Goal: Information Seeking & Learning: Understand process/instructions

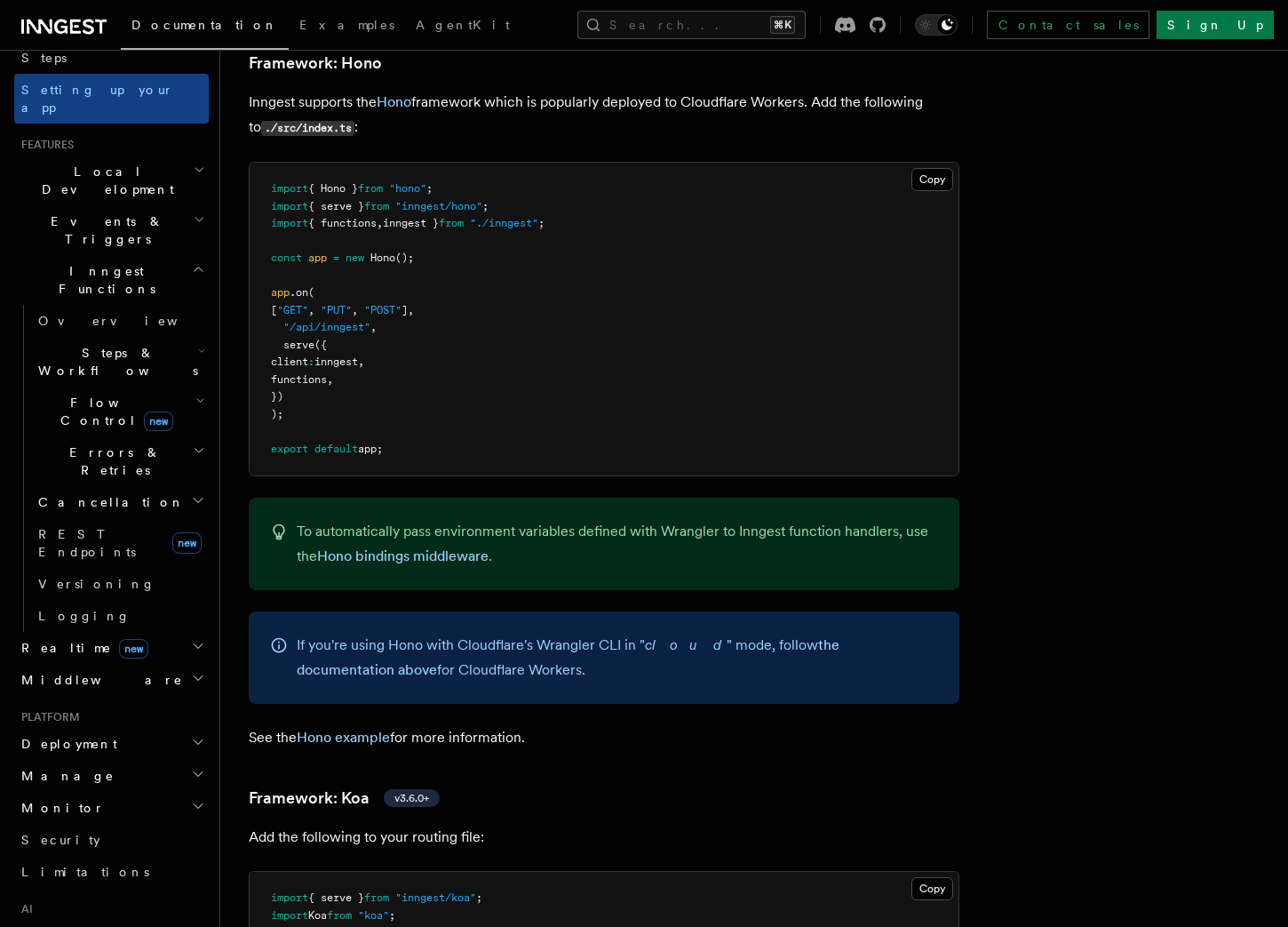
scroll to position [381, 0]
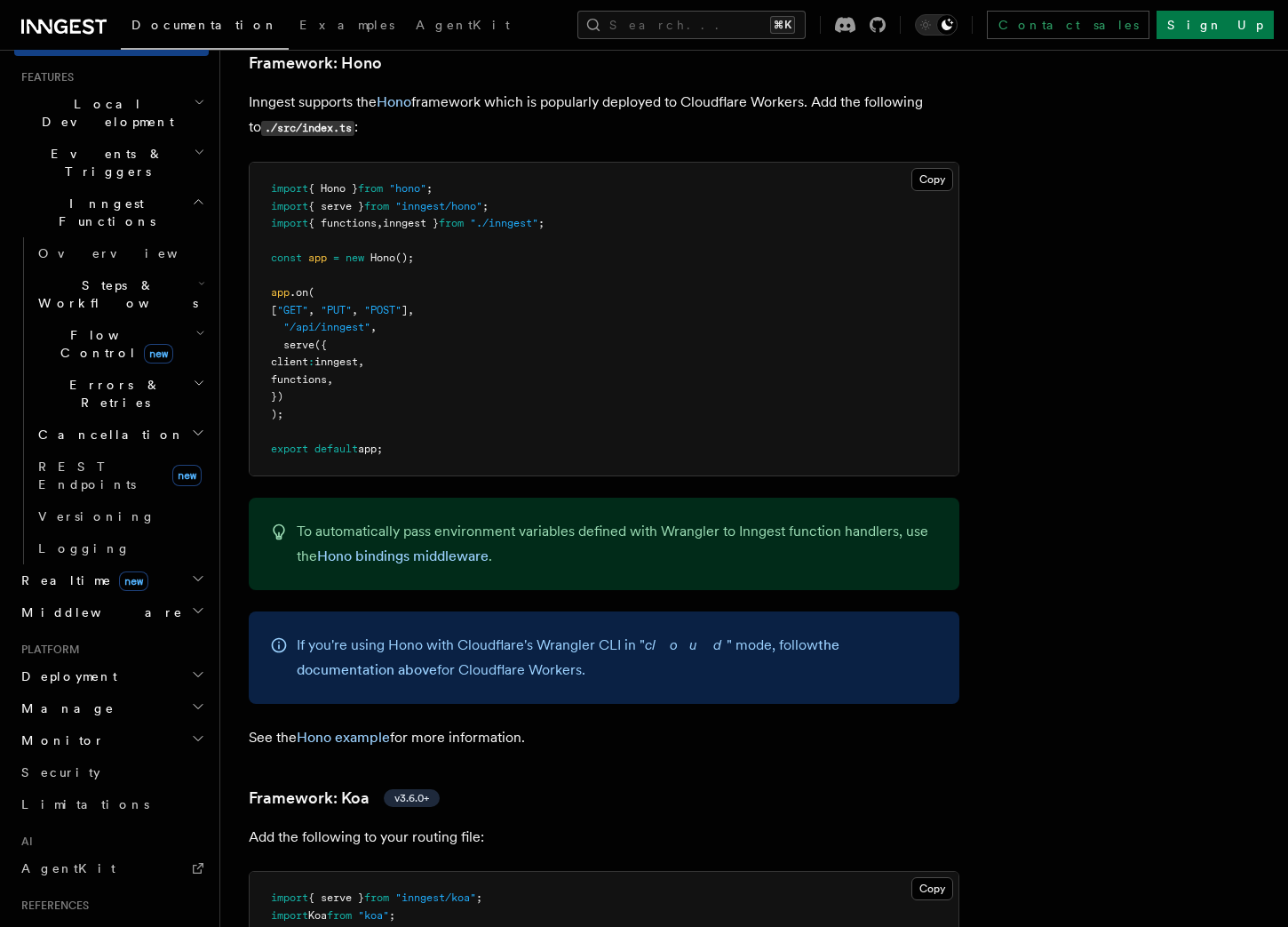
click at [197, 673] on icon "button" at bounding box center [198, 674] width 9 height 5
click at [200, 603] on icon "button" at bounding box center [198, 610] width 14 height 14
click at [200, 571] on icon "button" at bounding box center [198, 578] width 14 height 14
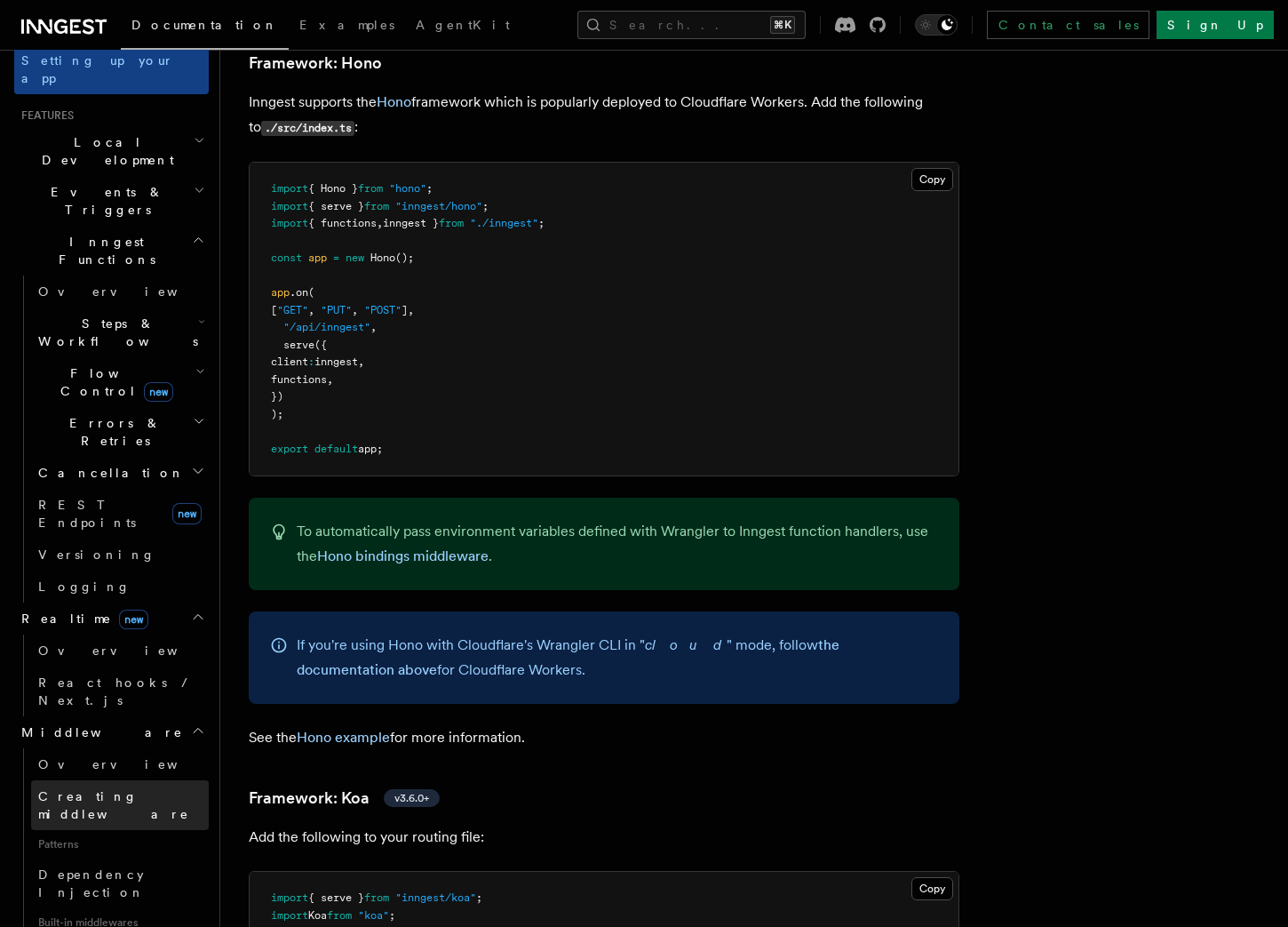
scroll to position [320, 0]
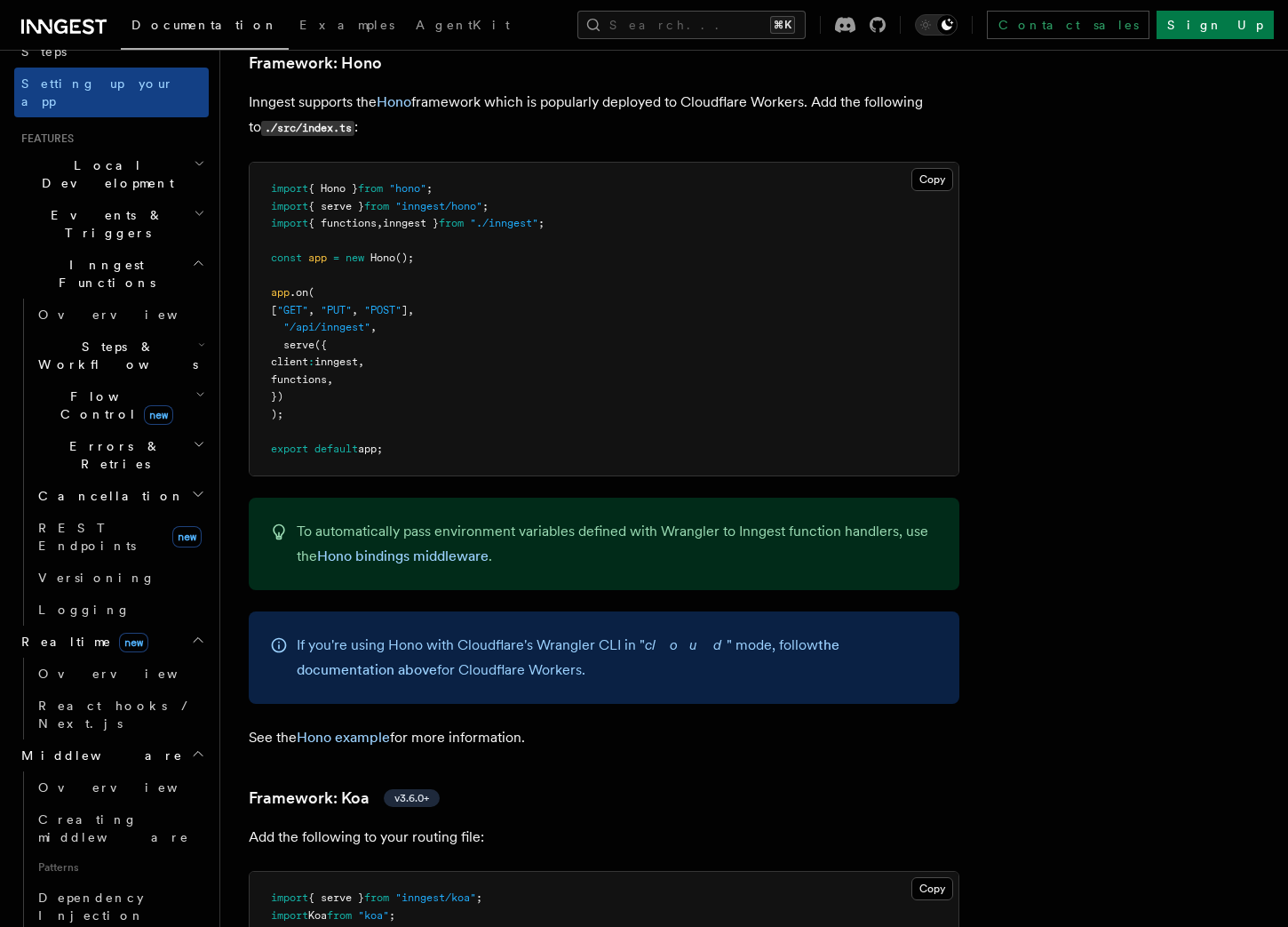
click at [198, 487] on icon "button" at bounding box center [198, 494] width 14 height 14
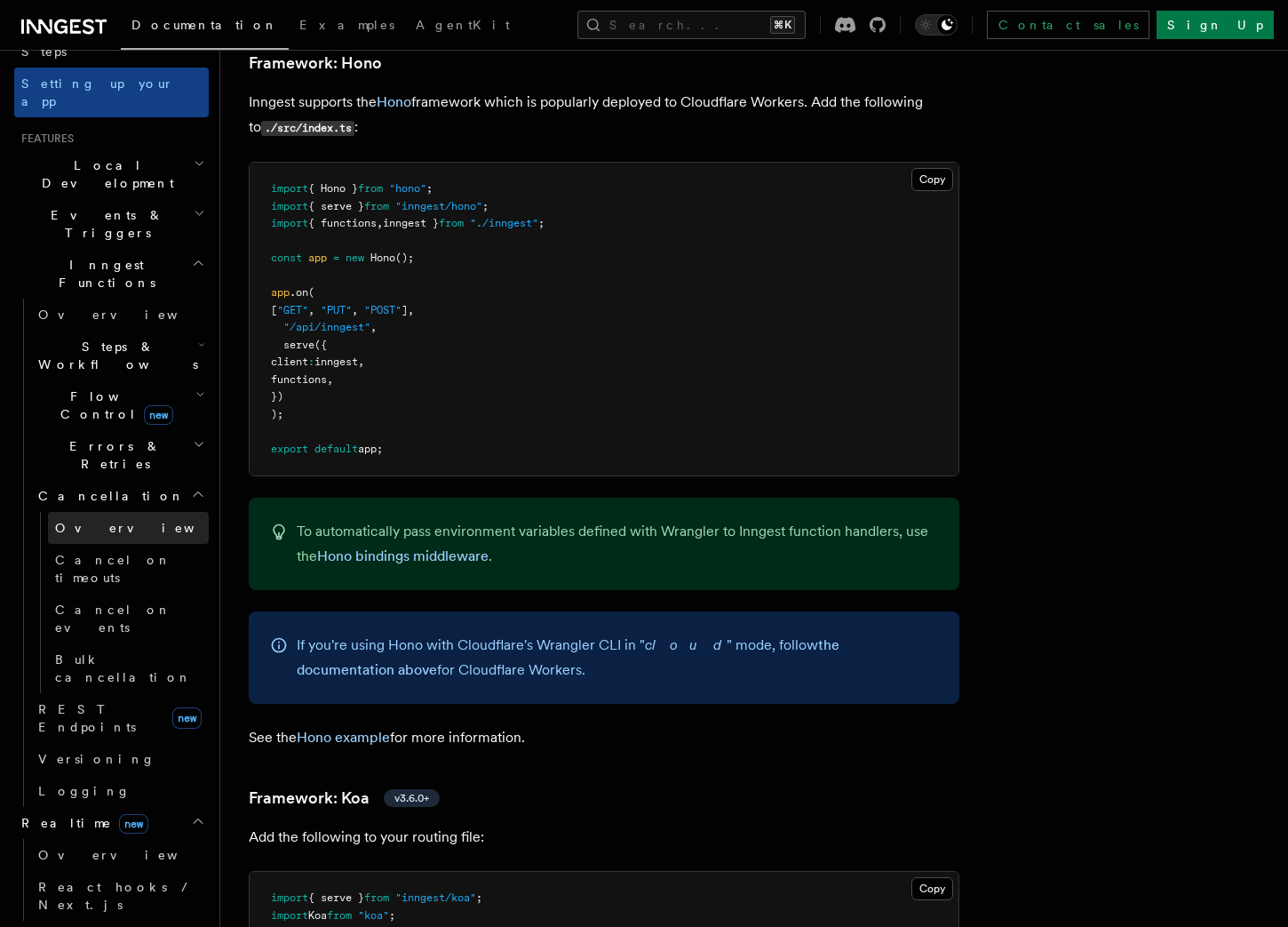
click at [153, 512] on link "Overview" at bounding box center [129, 528] width 161 height 32
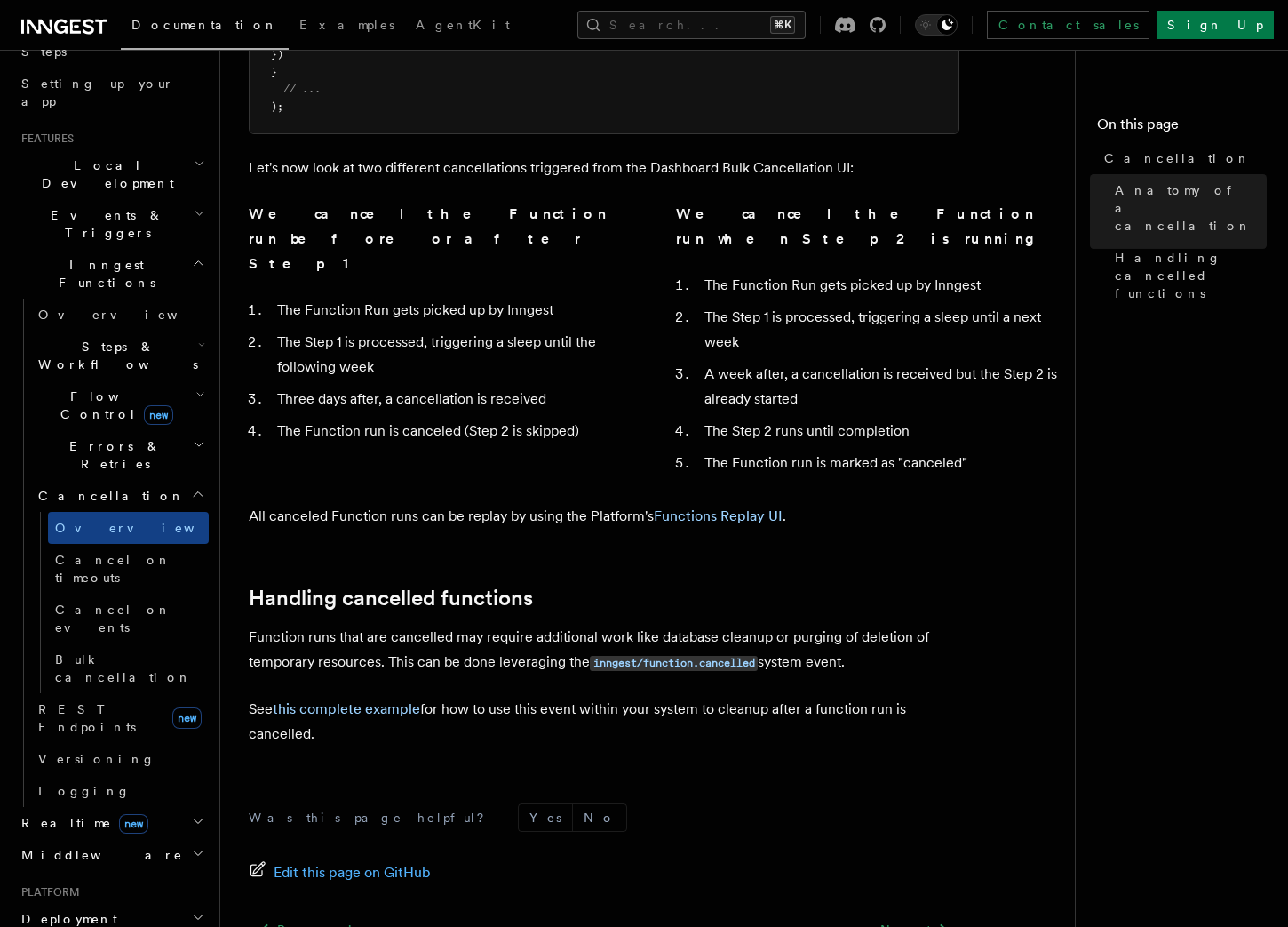
scroll to position [1290, 0]
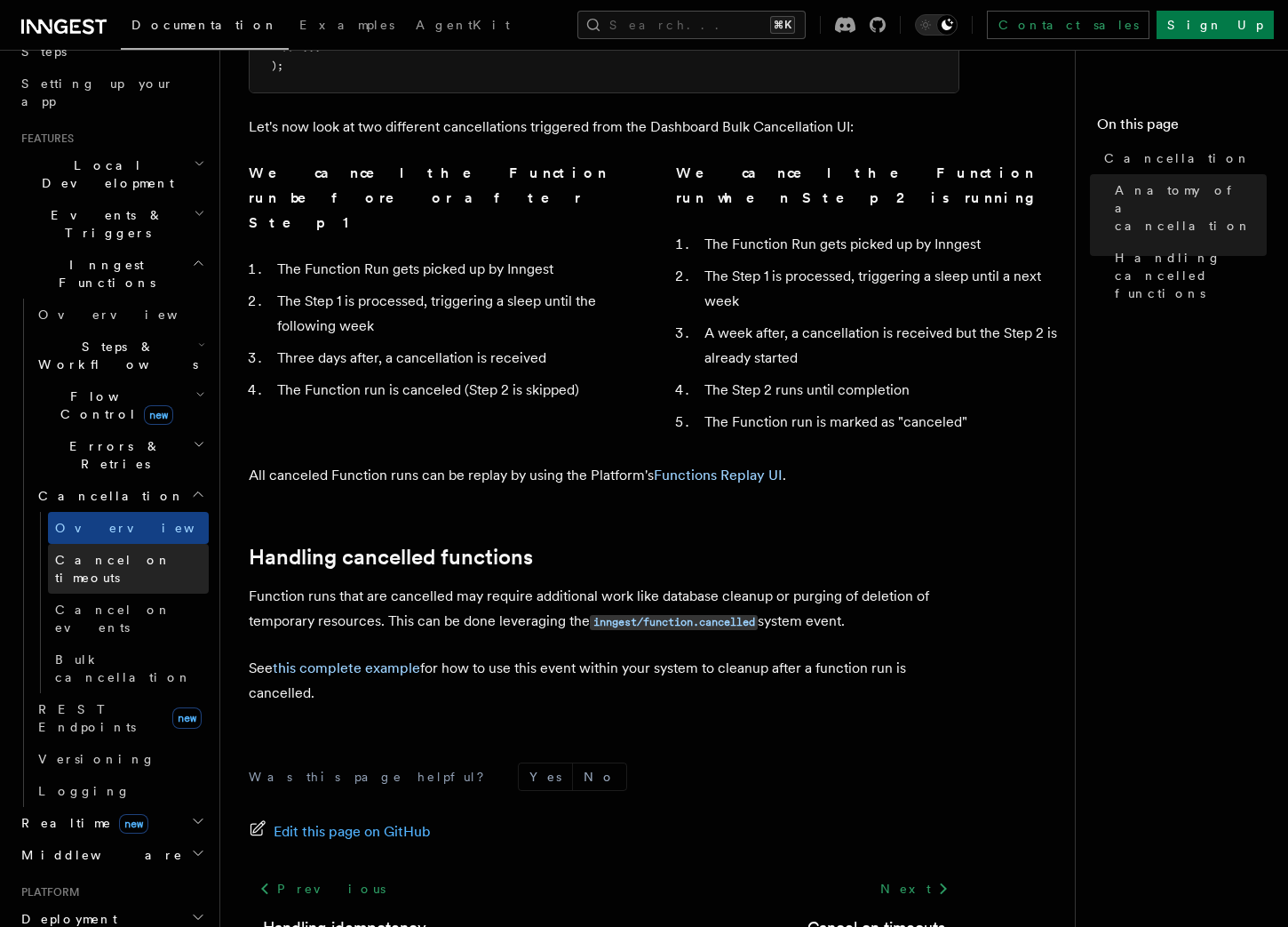
click at [115, 544] on link "Cancel on timeouts" at bounding box center [129, 568] width 161 height 50
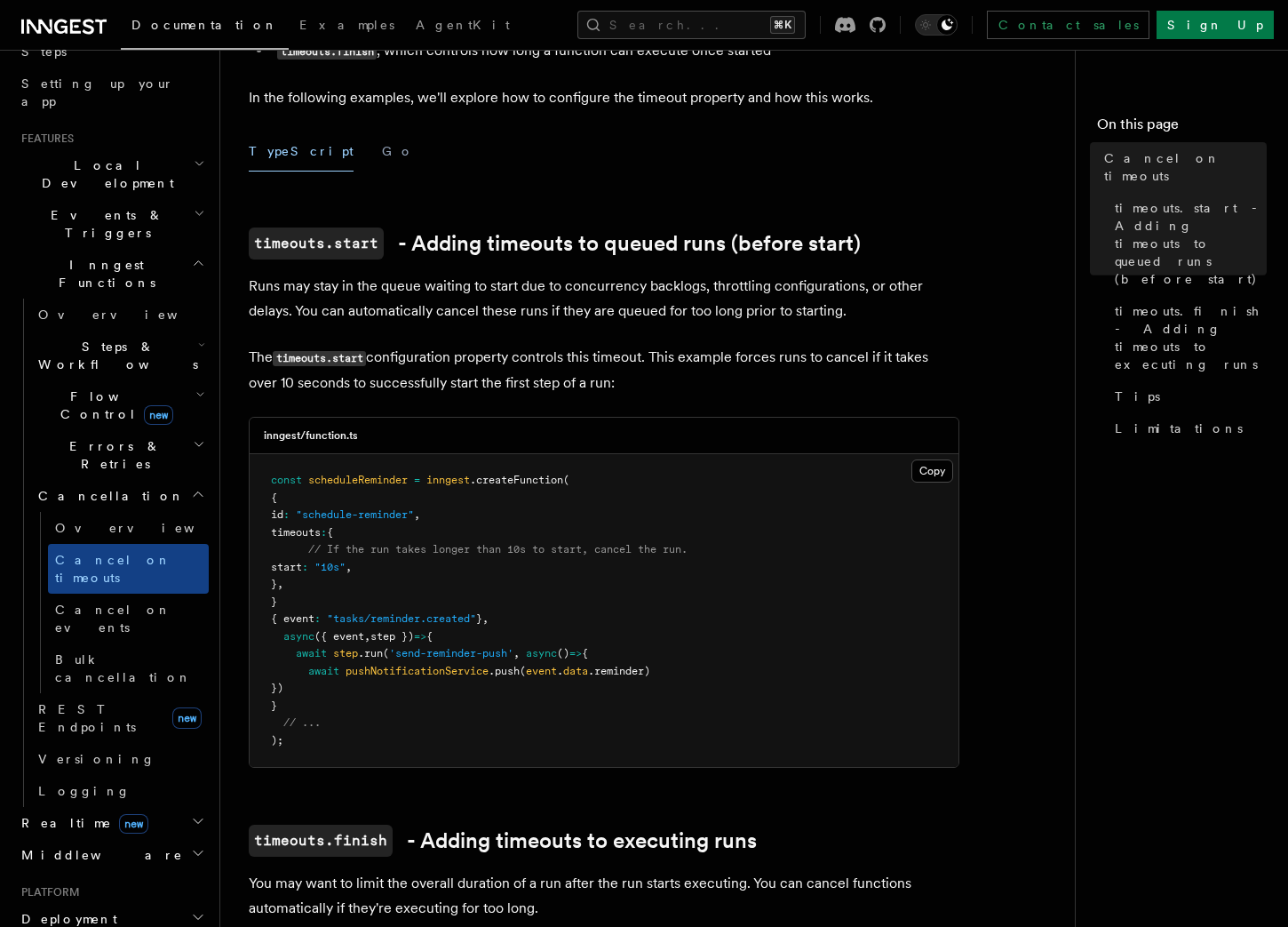
scroll to position [279, 0]
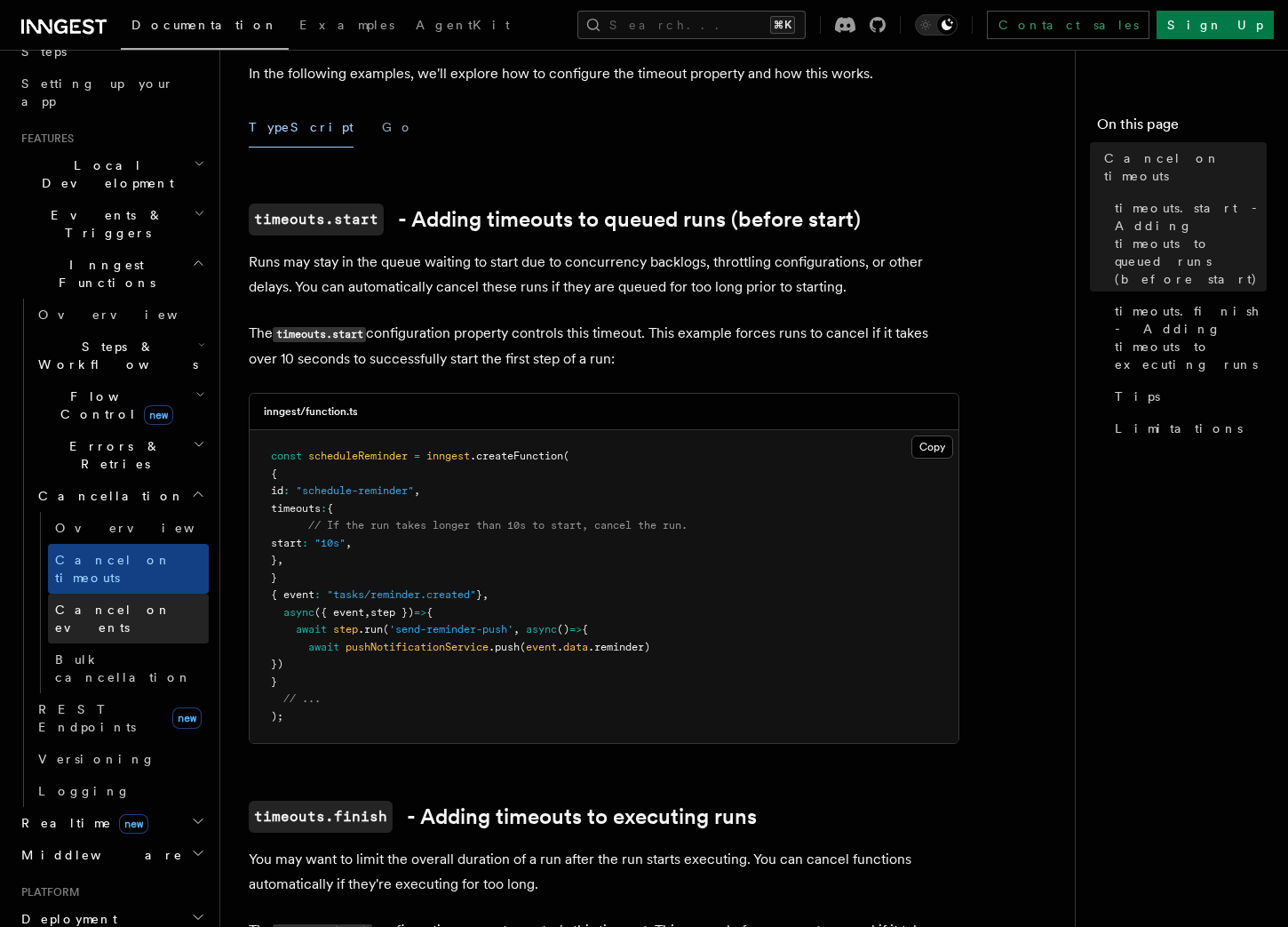
click at [95, 603] on span "Cancel on events" at bounding box center [113, 619] width 116 height 32
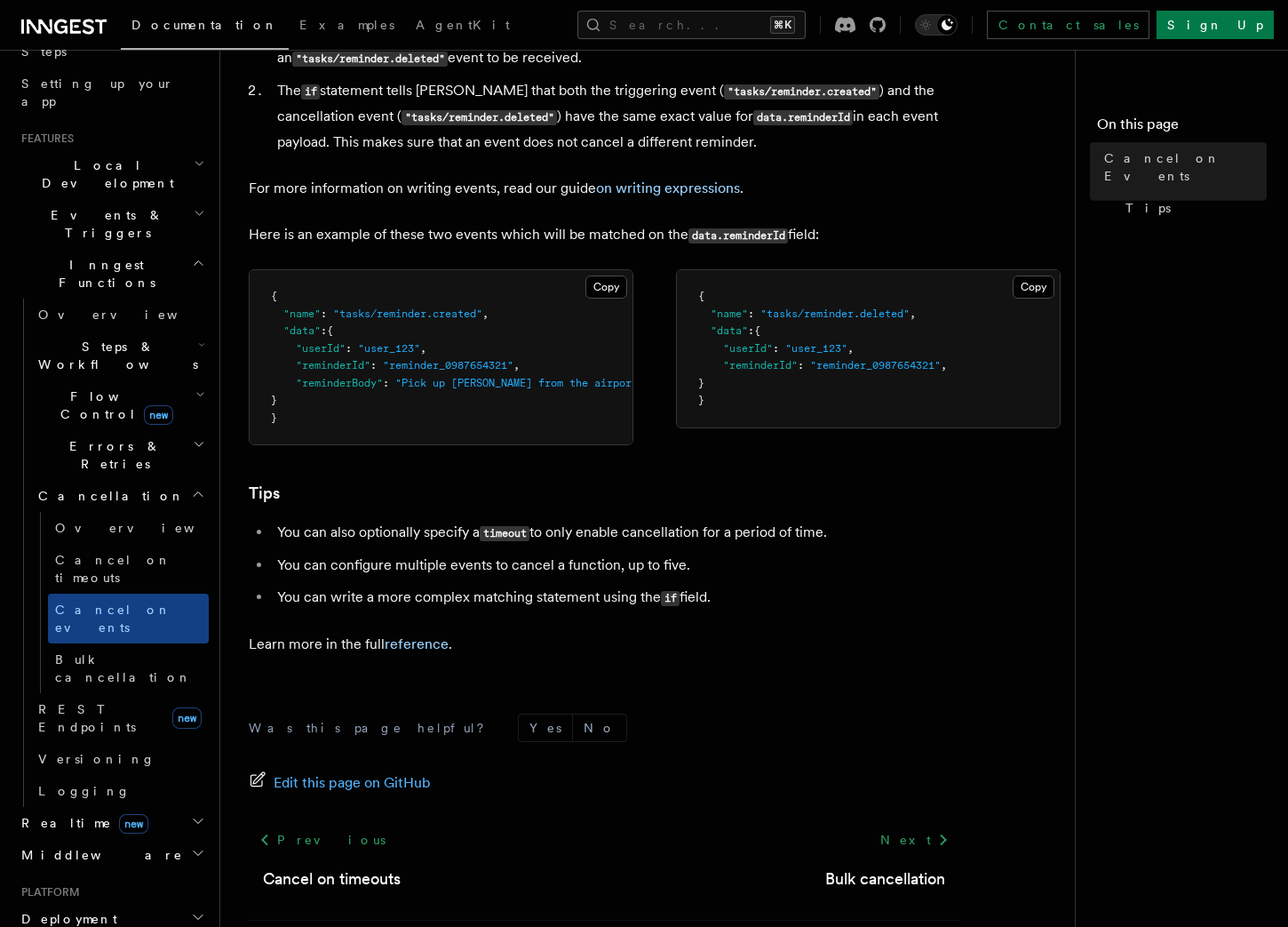
scroll to position [1022, 0]
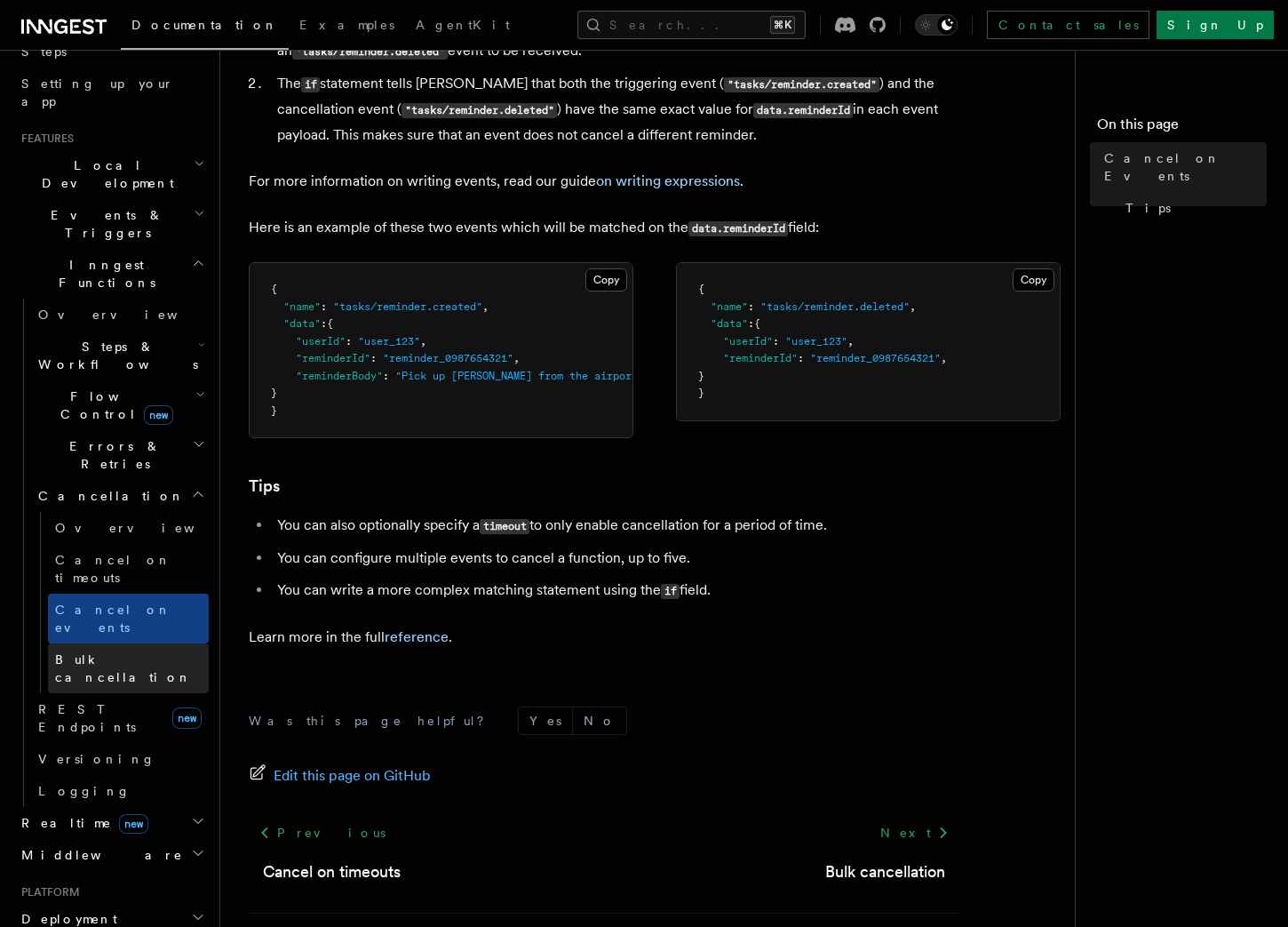
click at [70, 652] on span "Bulk cancellation" at bounding box center [123, 668] width 137 height 32
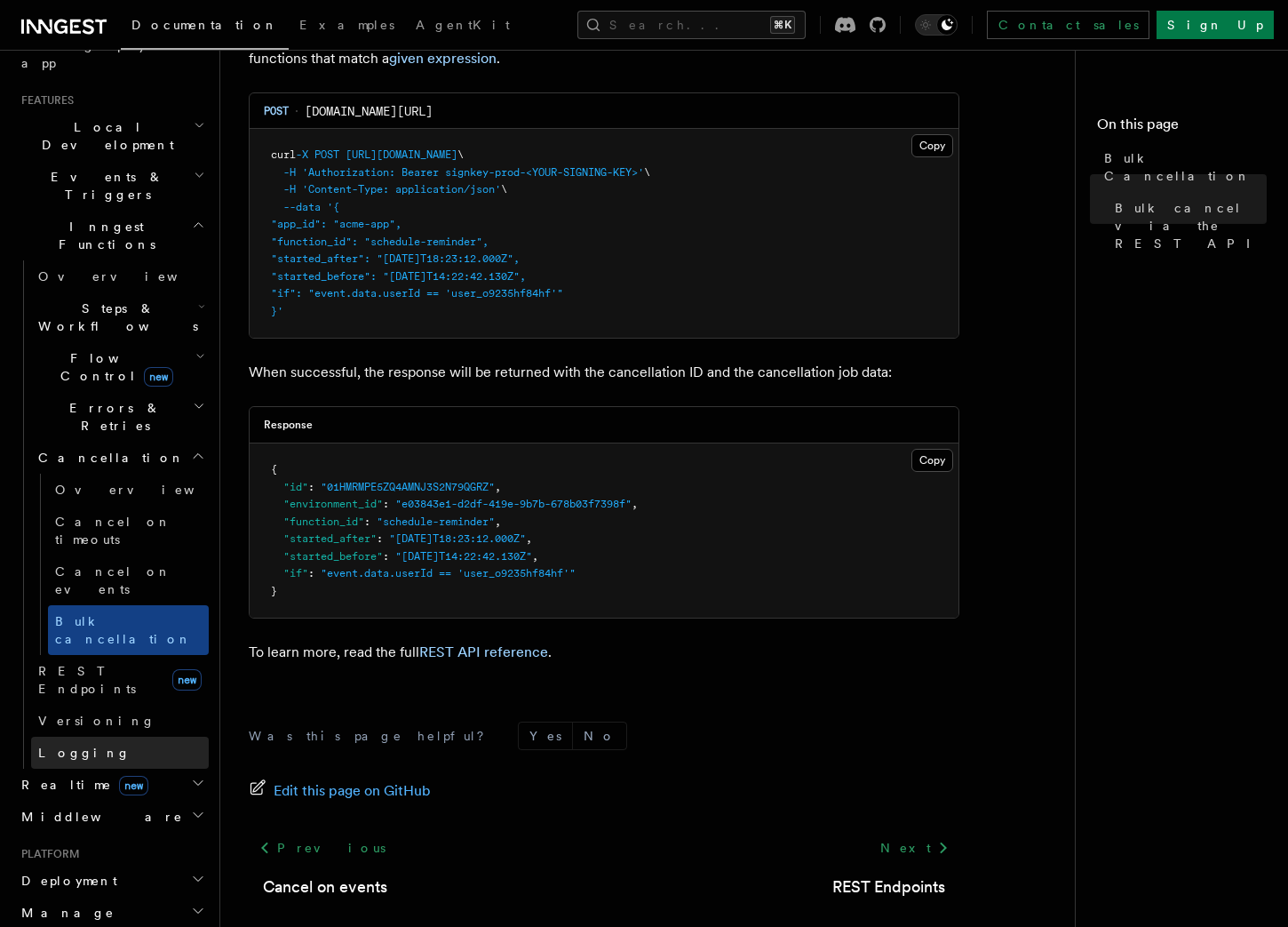
scroll to position [381, 0]
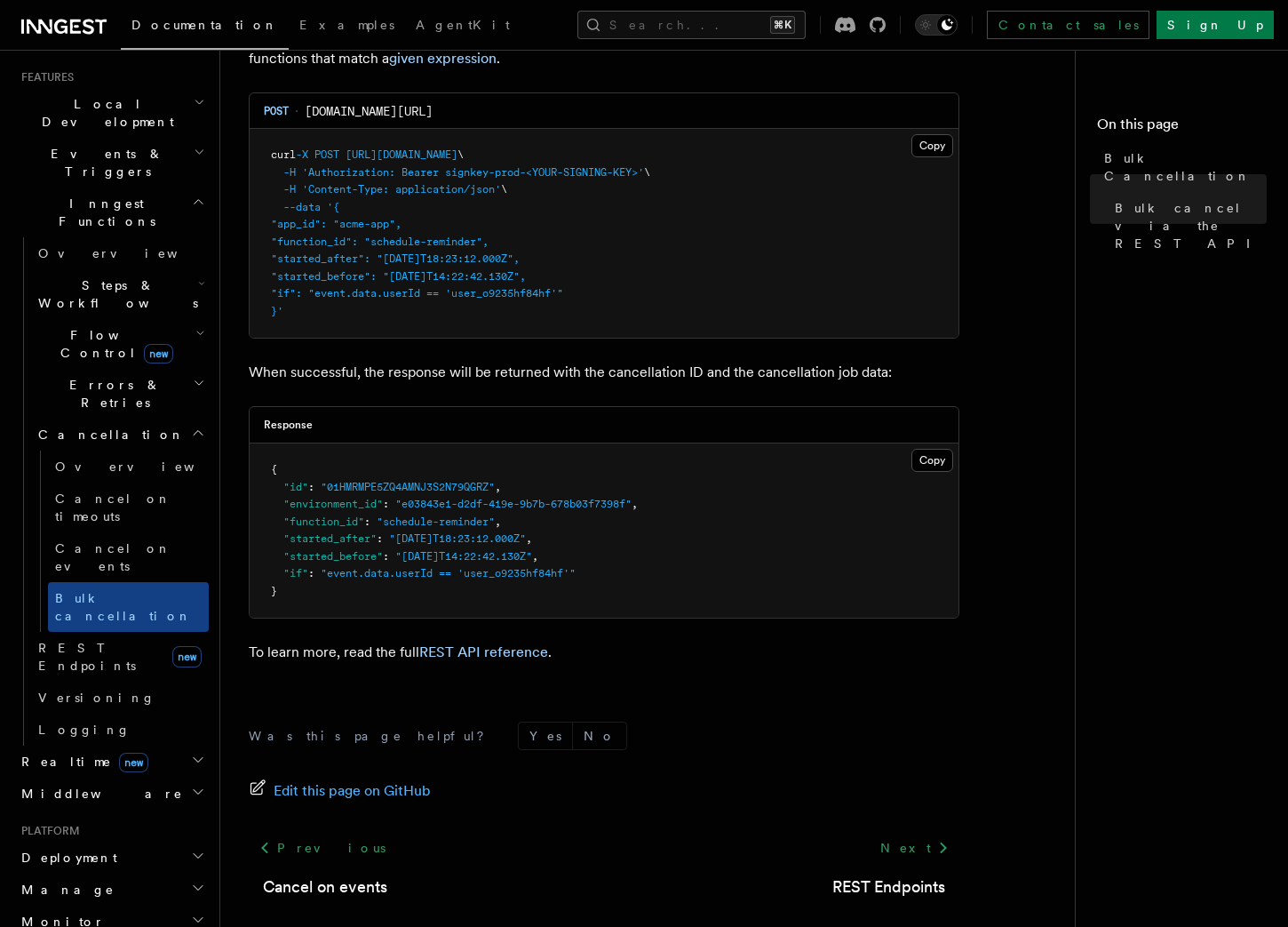
click at [148, 745] on h2 "Realtime new" at bounding box center [112, 761] width 195 height 32
click at [160, 859] on h2 "Middleware" at bounding box center [112, 875] width 195 height 32
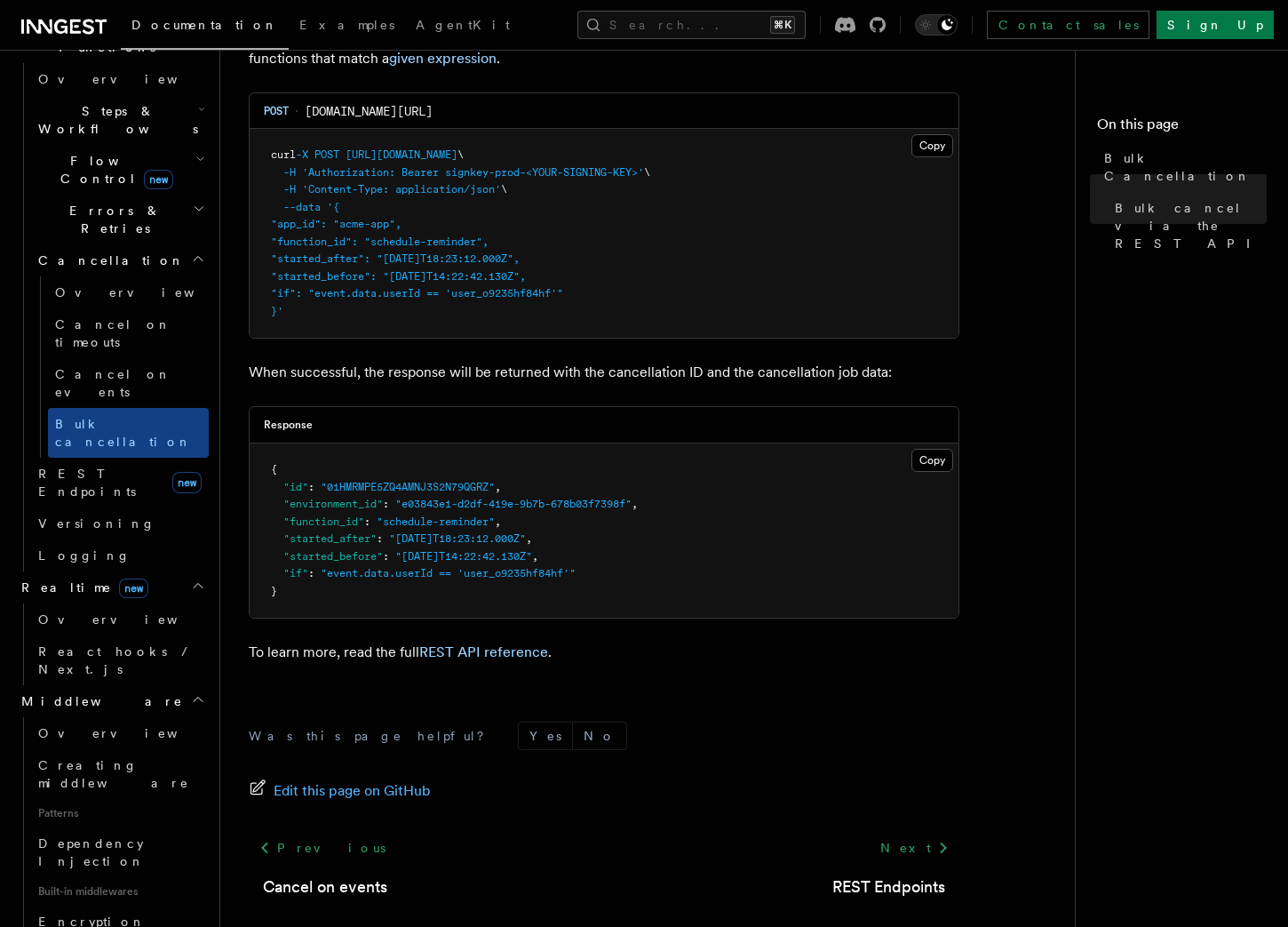
scroll to position [595, 0]
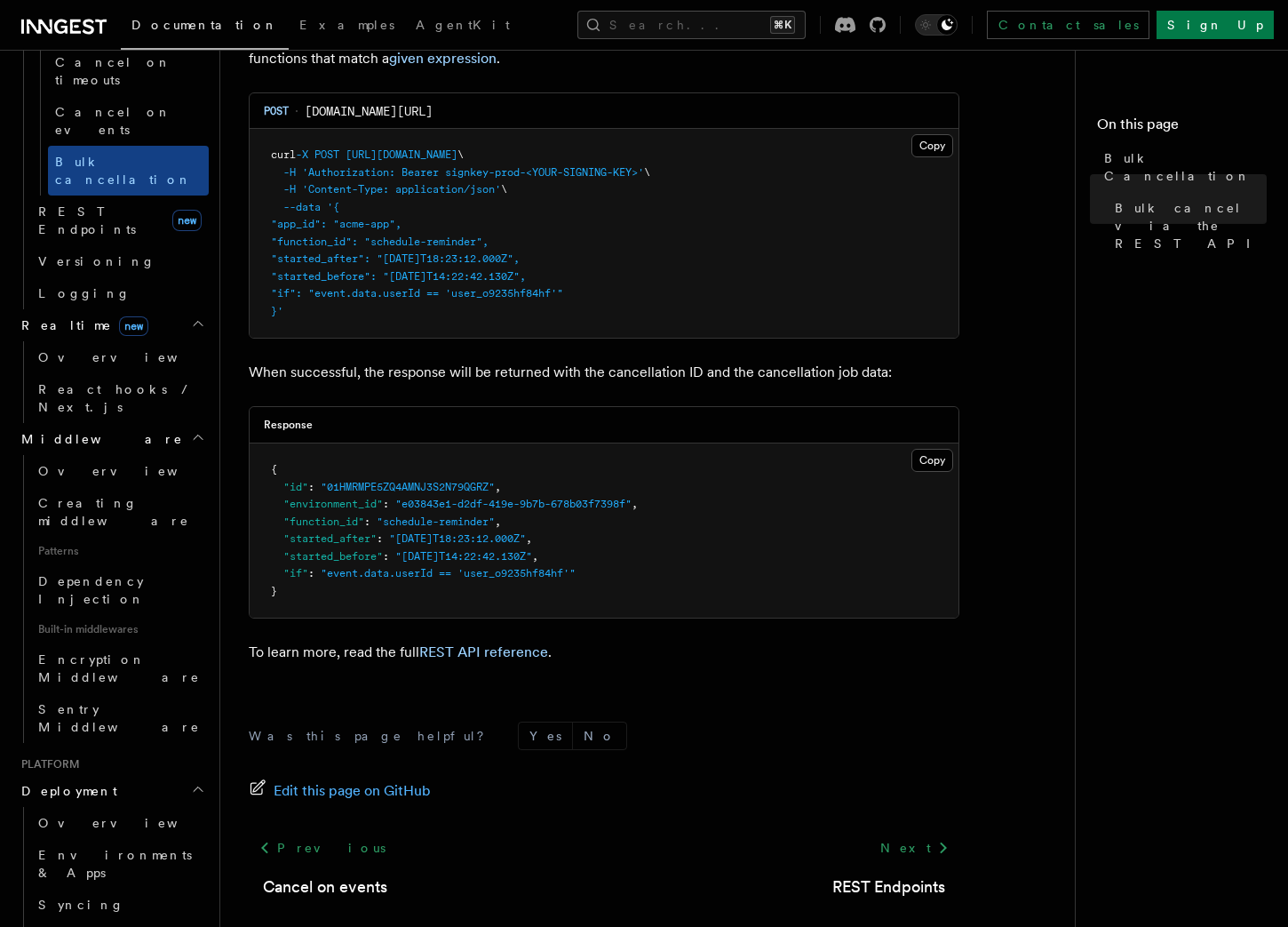
scroll to position [837, 0]
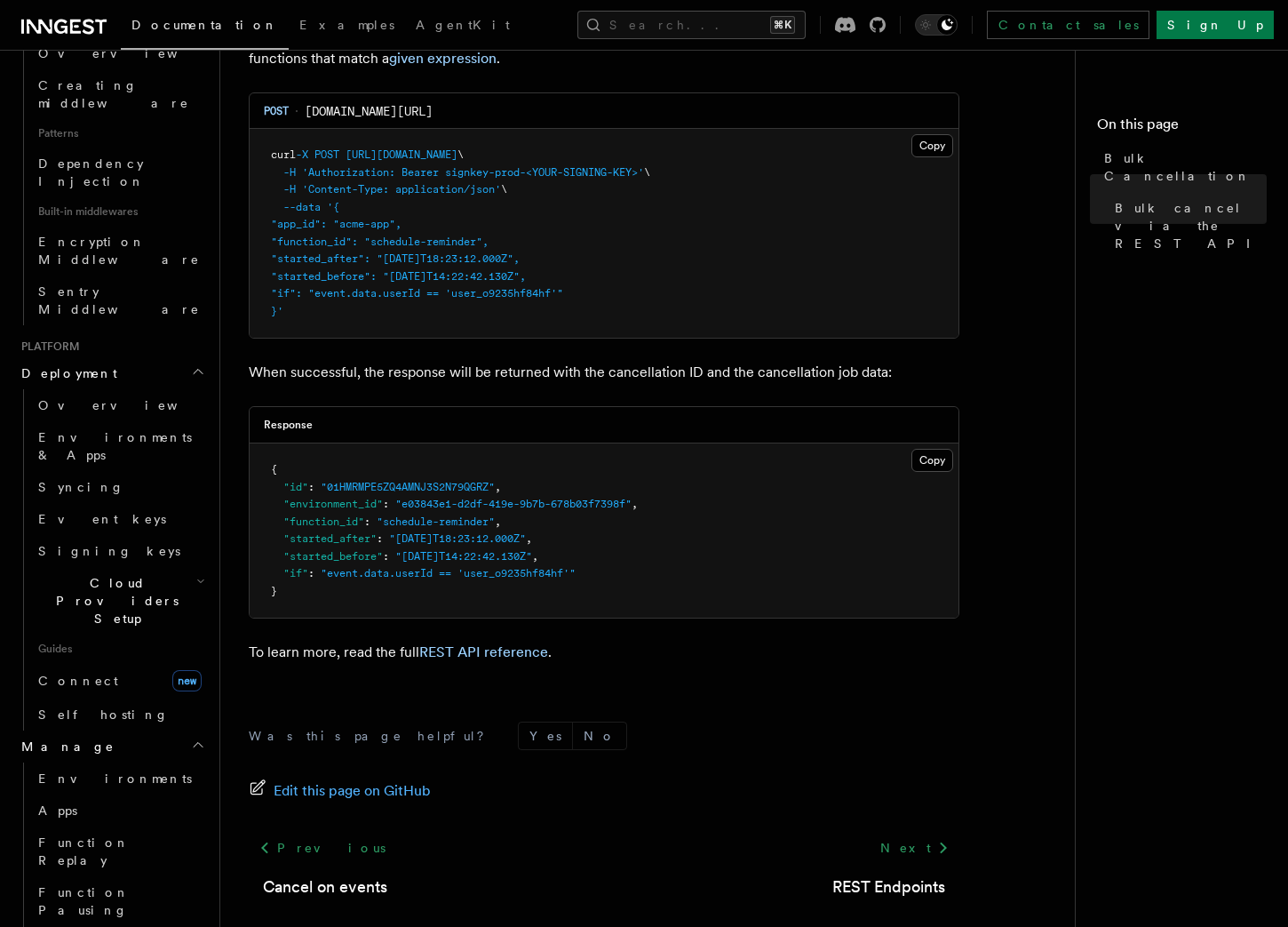
scroll to position [1243, 0]
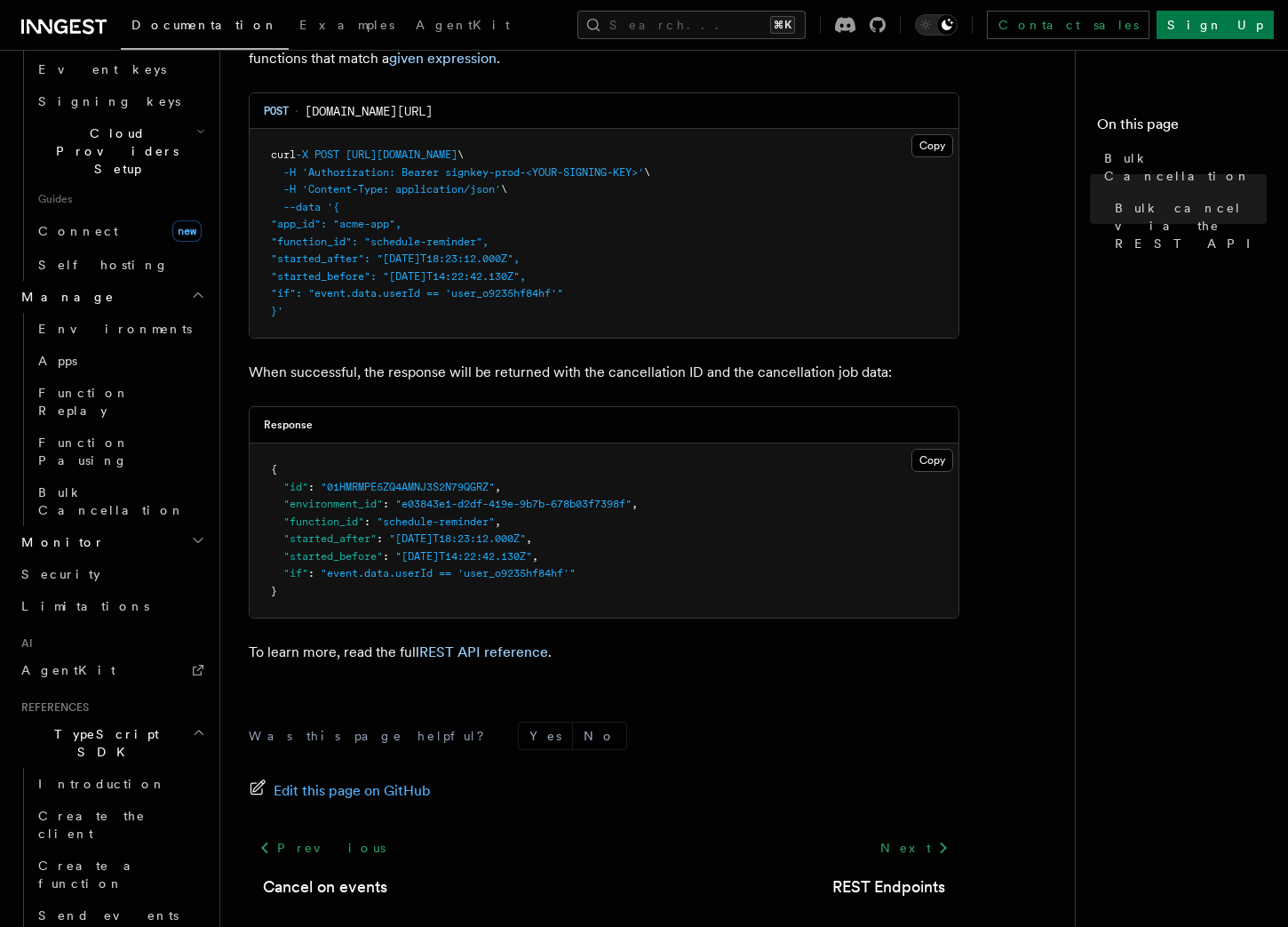
scroll to position [1672, 0]
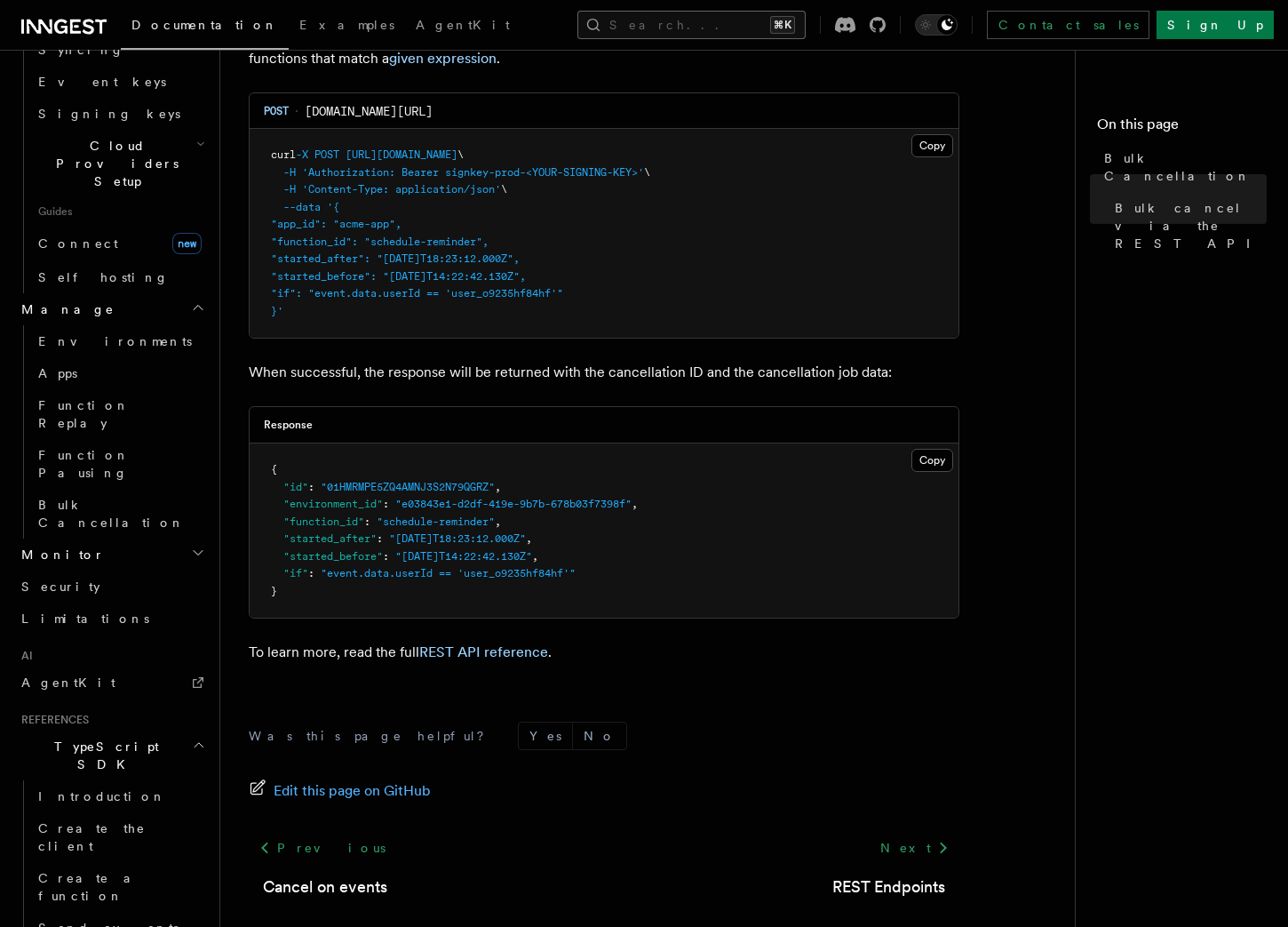
click at [666, 26] on button "Search... ⌘K" at bounding box center [690, 25] width 228 height 28
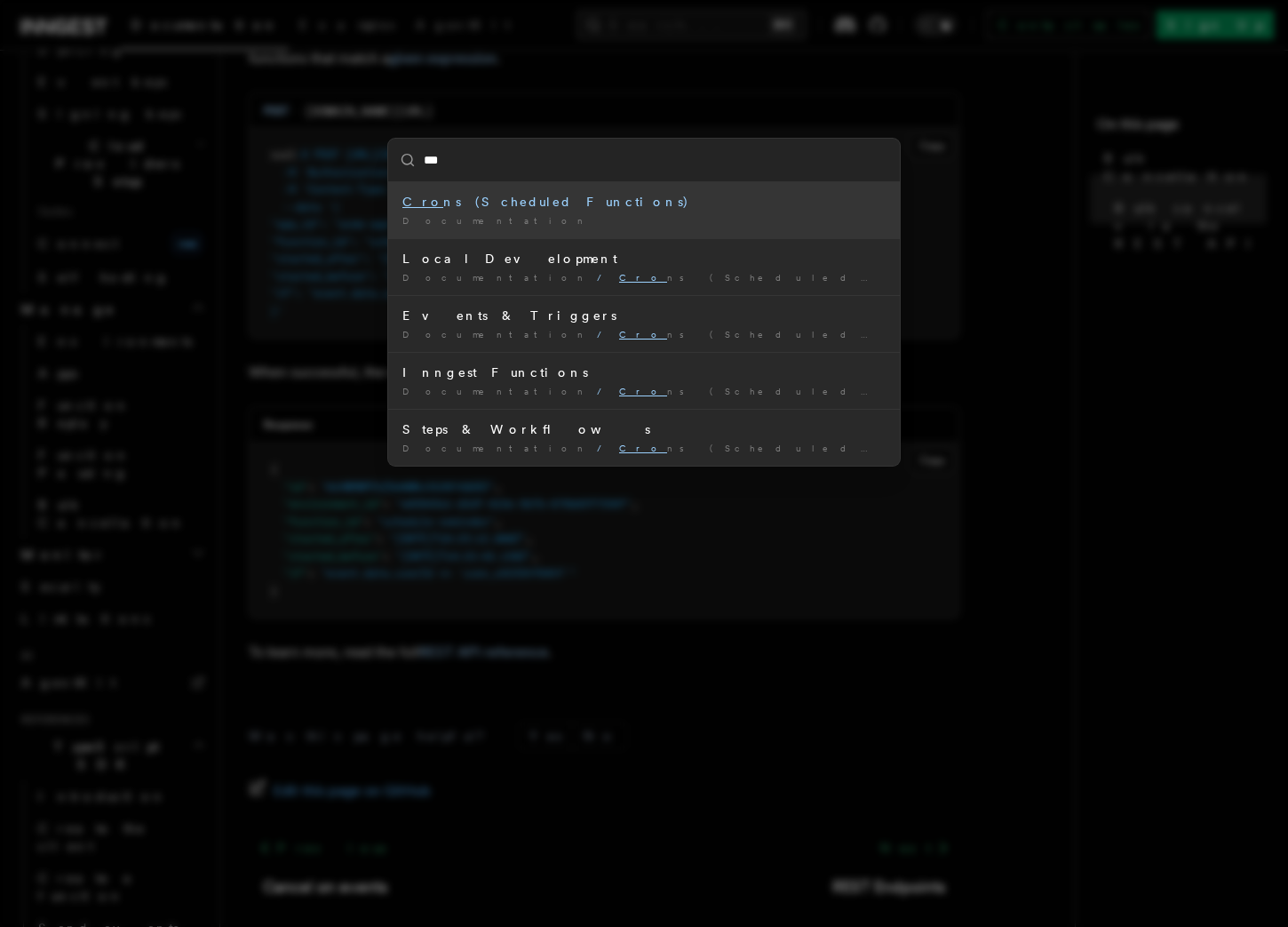
type input "****"
click at [520, 197] on div "Cron s (Scheduled Functions)" at bounding box center [643, 201] width 483 height 18
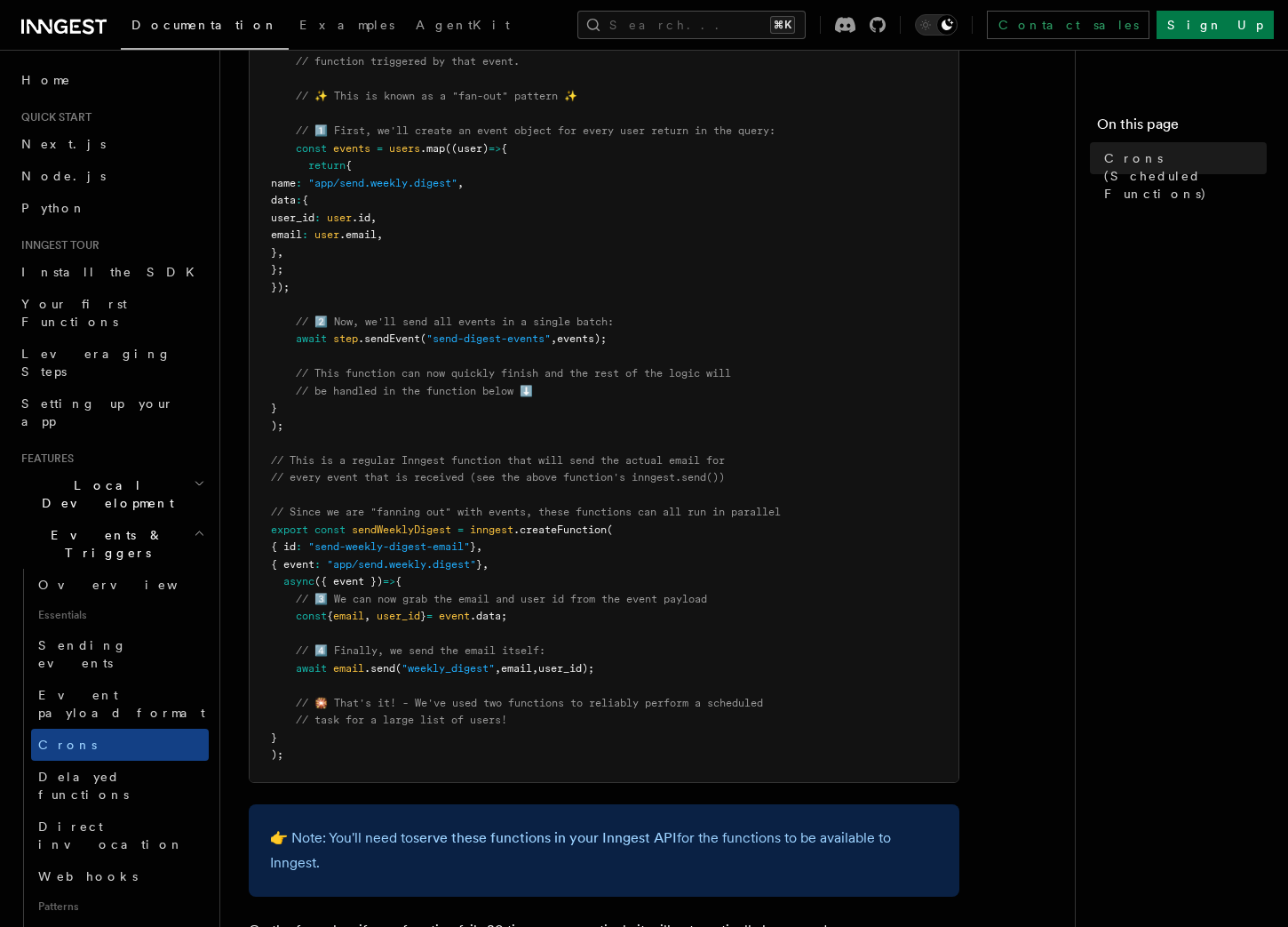
scroll to position [650, 0]
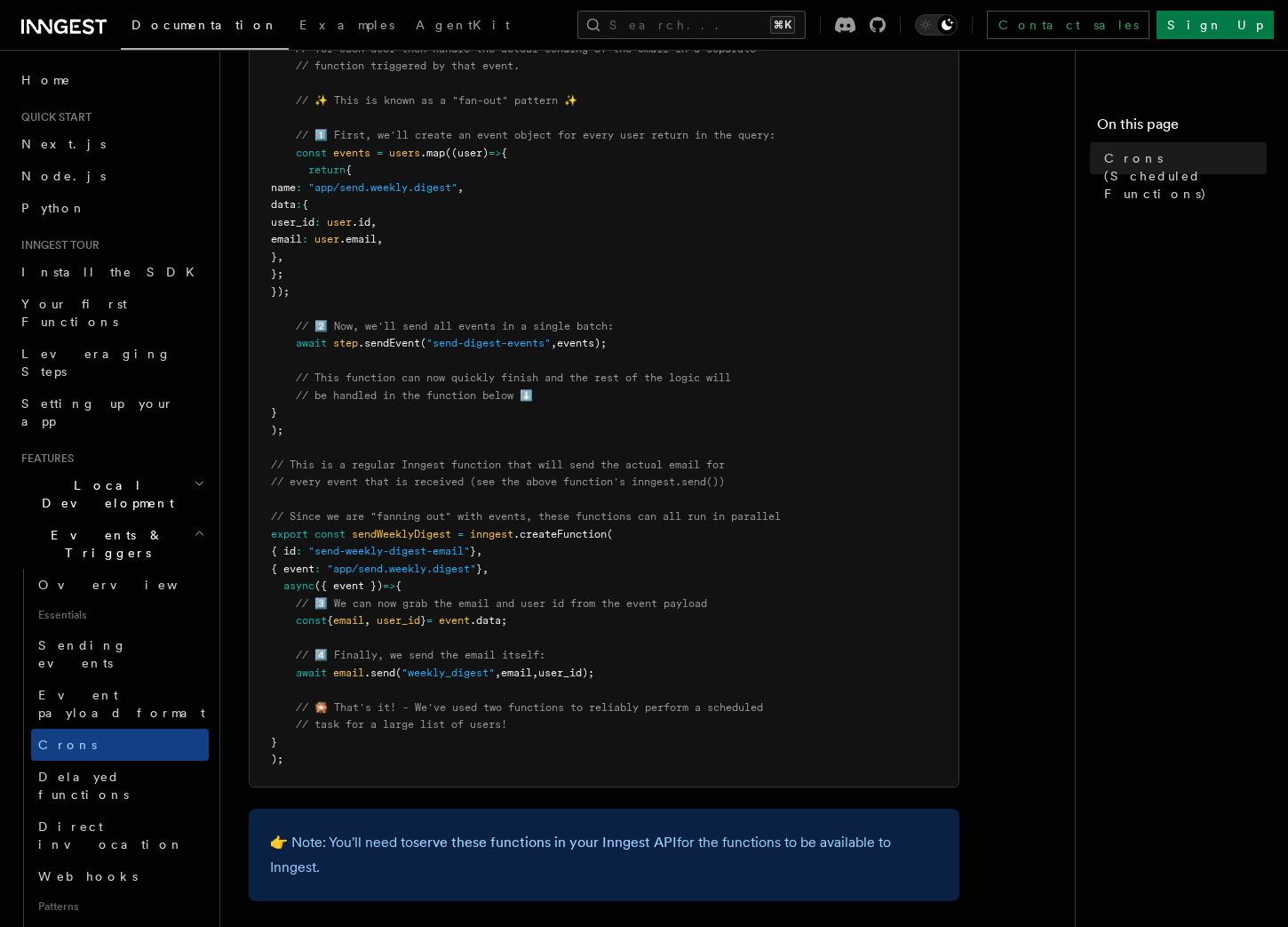
click at [417, 535] on span "sendWeeklyDigest" at bounding box center [401, 533] width 99 height 12
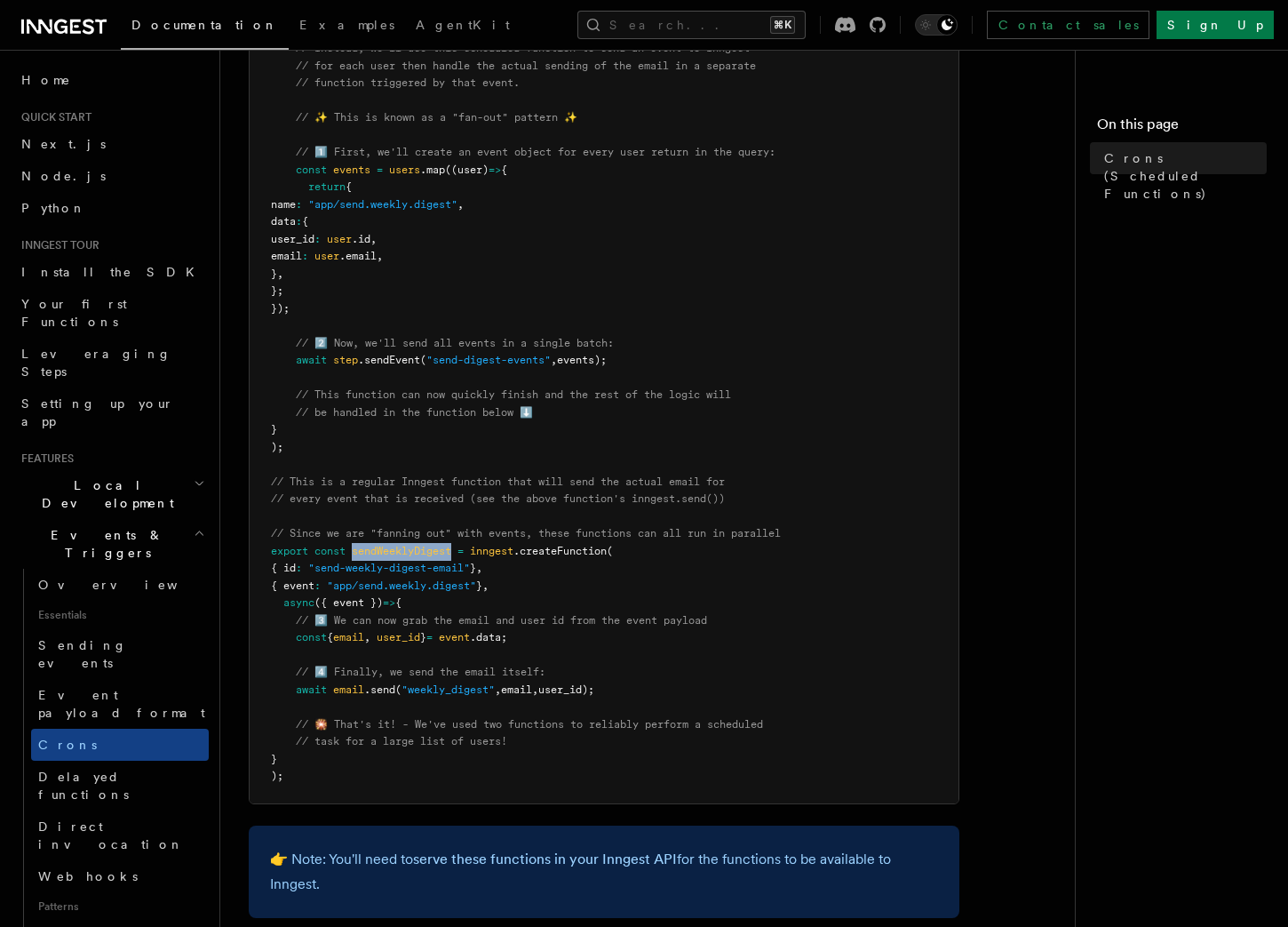
scroll to position [696, 0]
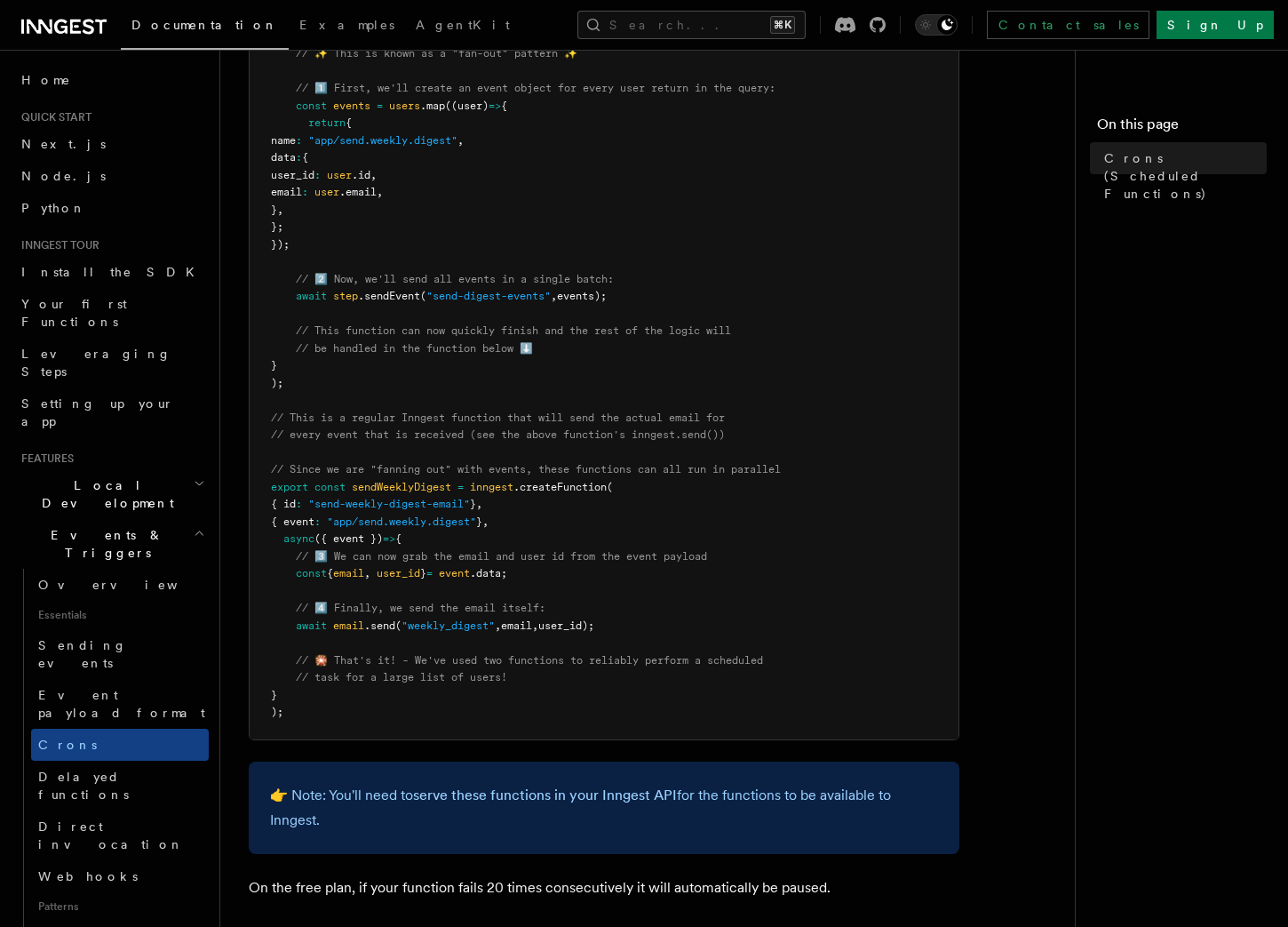
click at [406, 480] on pre "import { Inngest } from "inngest" ; const inngest = new Inngest ({ id : "signup…" at bounding box center [603, 192] width 708 height 1093
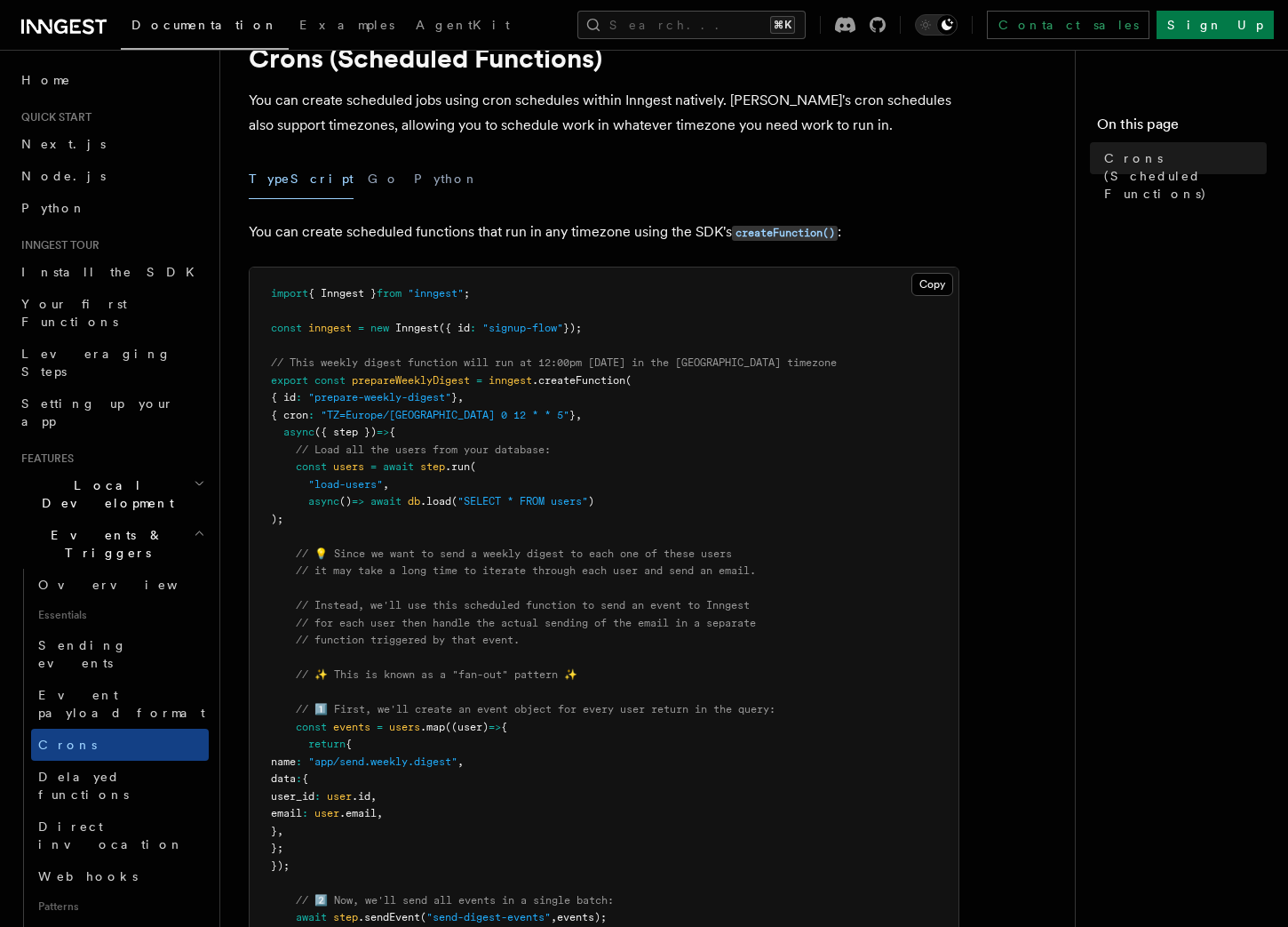
scroll to position [77, 0]
click at [418, 528] on pre "import { Inngest } from "inngest" ; const inngest = new Inngest ({ id : "signup…" at bounding box center [603, 813] width 708 height 1093
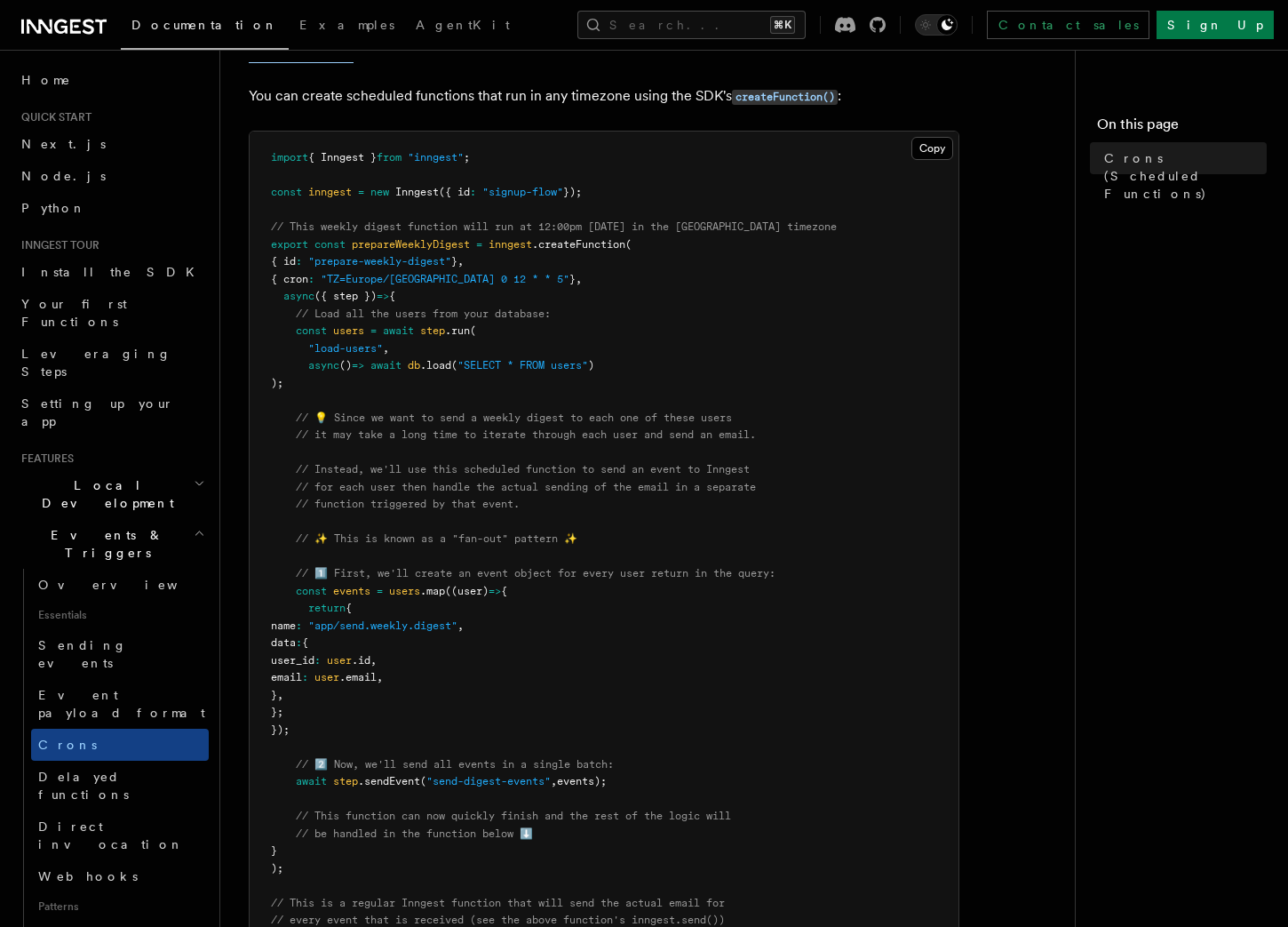
scroll to position [0, 0]
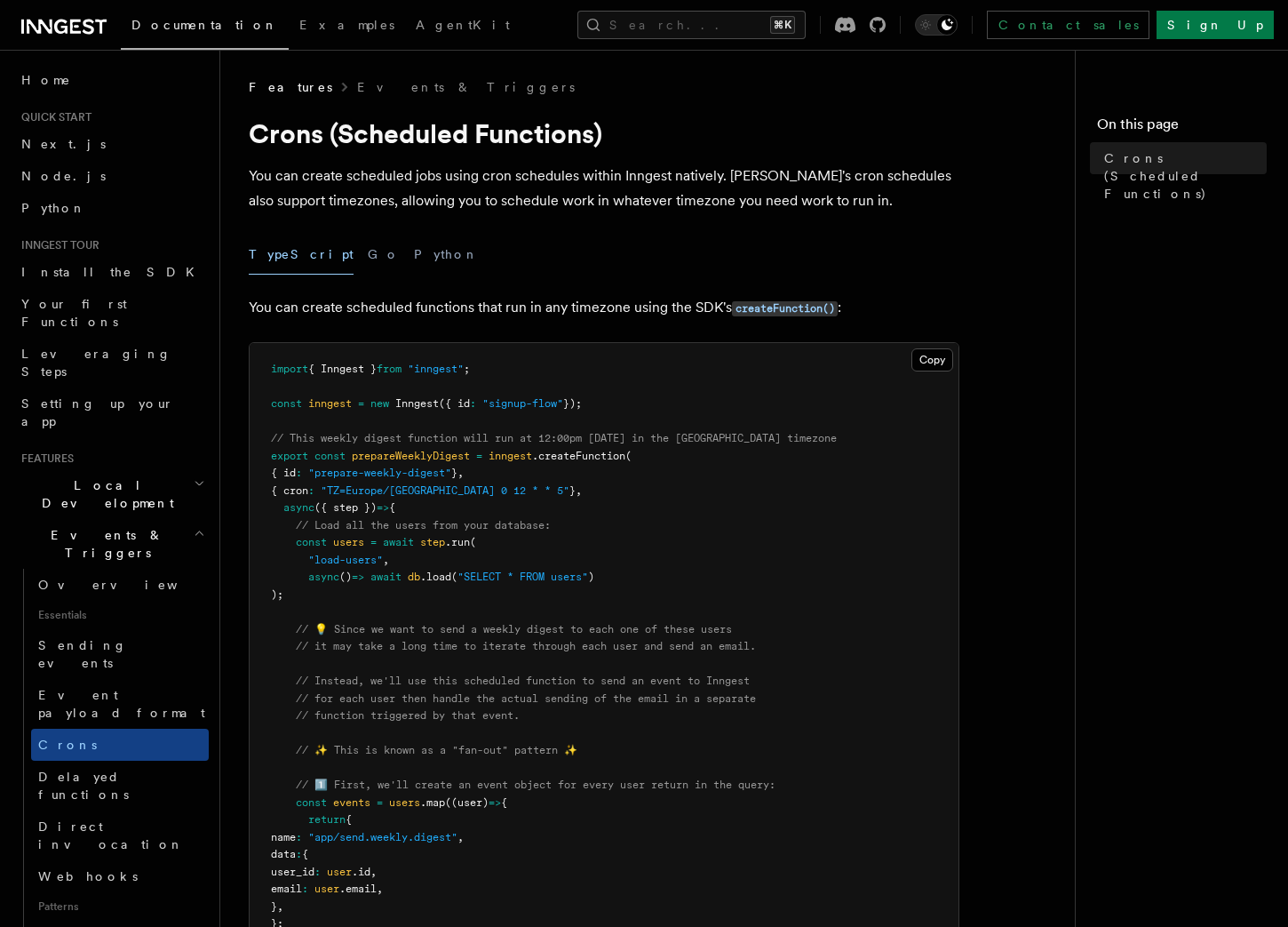
click at [375, 184] on p "You can create scheduled jobs using cron schedules within Inngest natively. [PE…" at bounding box center [603, 188] width 710 height 50
